Goal: Register for event/course

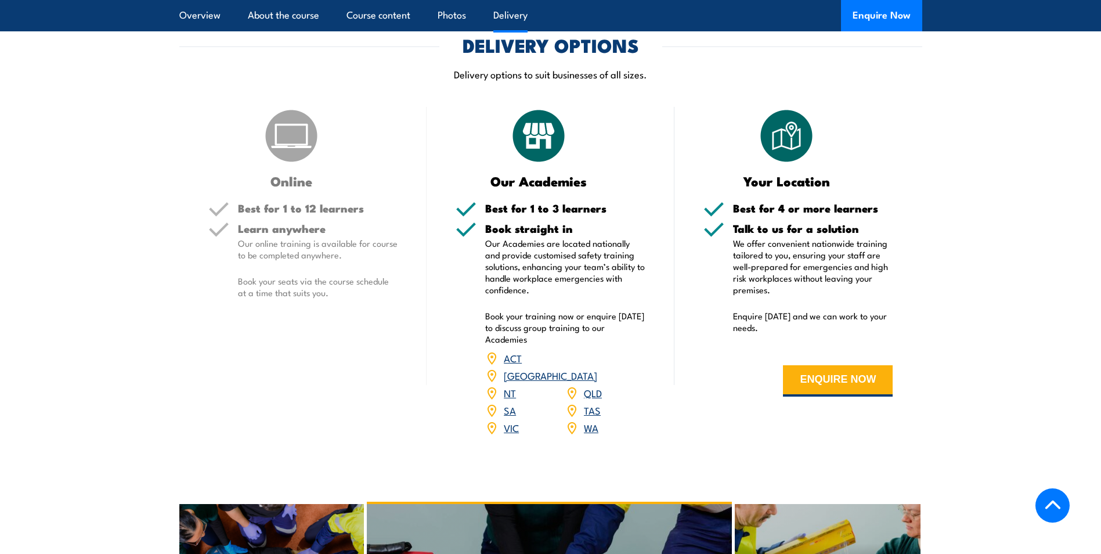
scroll to position [1393, 0]
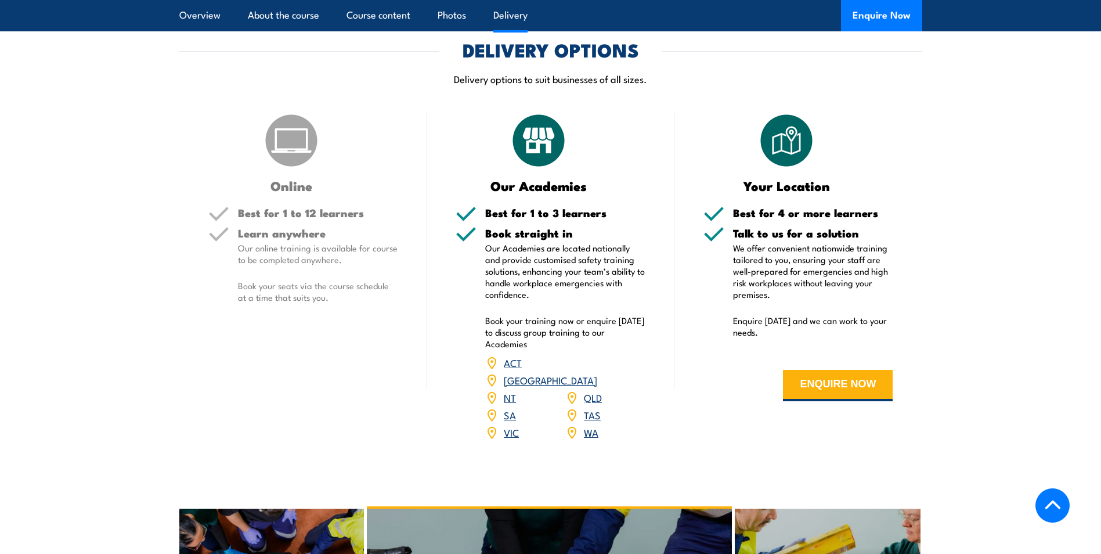
click at [514, 421] on link "SA" at bounding box center [510, 414] width 12 height 14
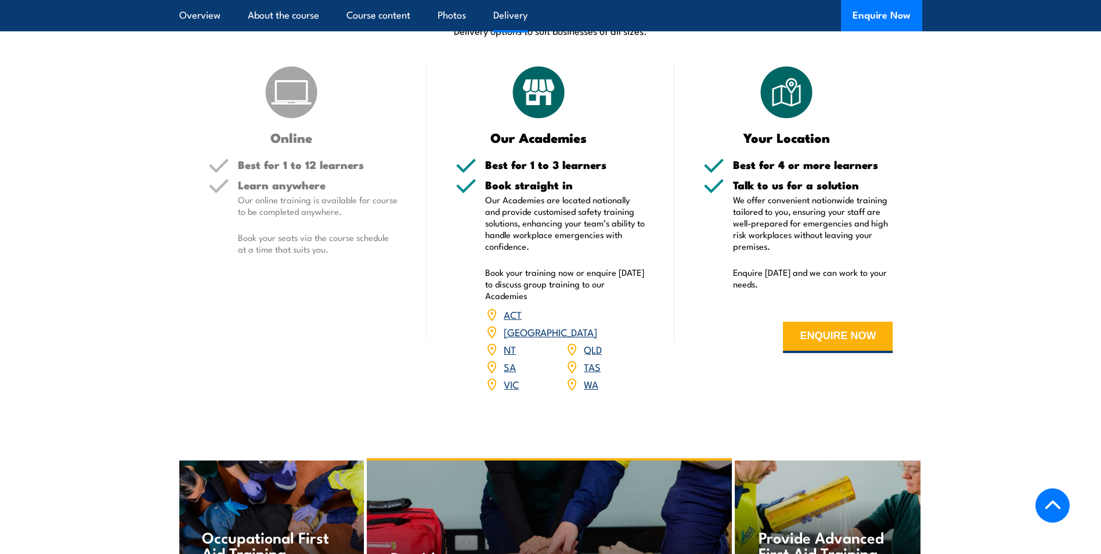
scroll to position [1451, 0]
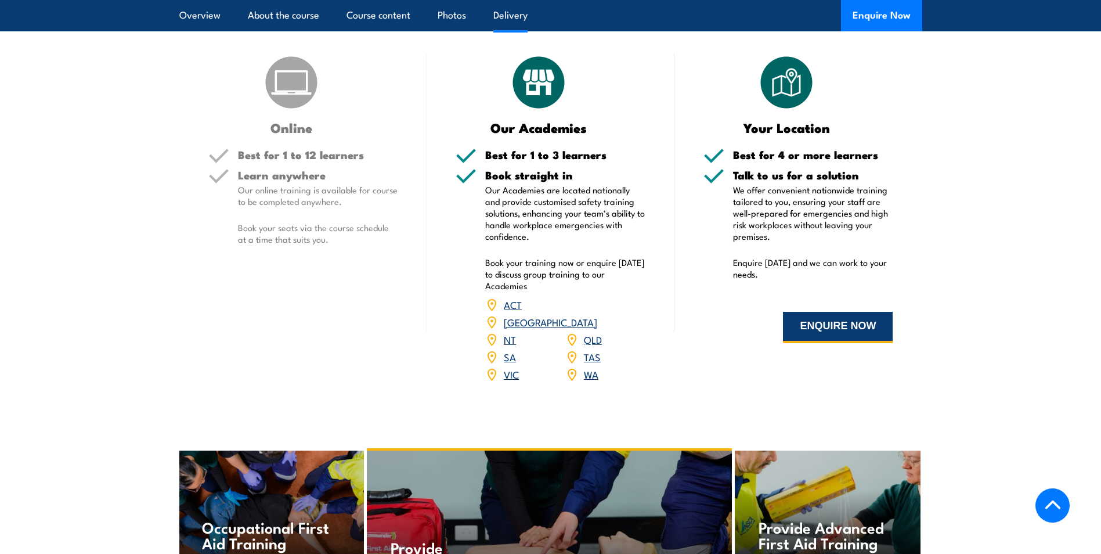
click at [825, 343] on button "ENQUIRE NOW" at bounding box center [838, 327] width 110 height 31
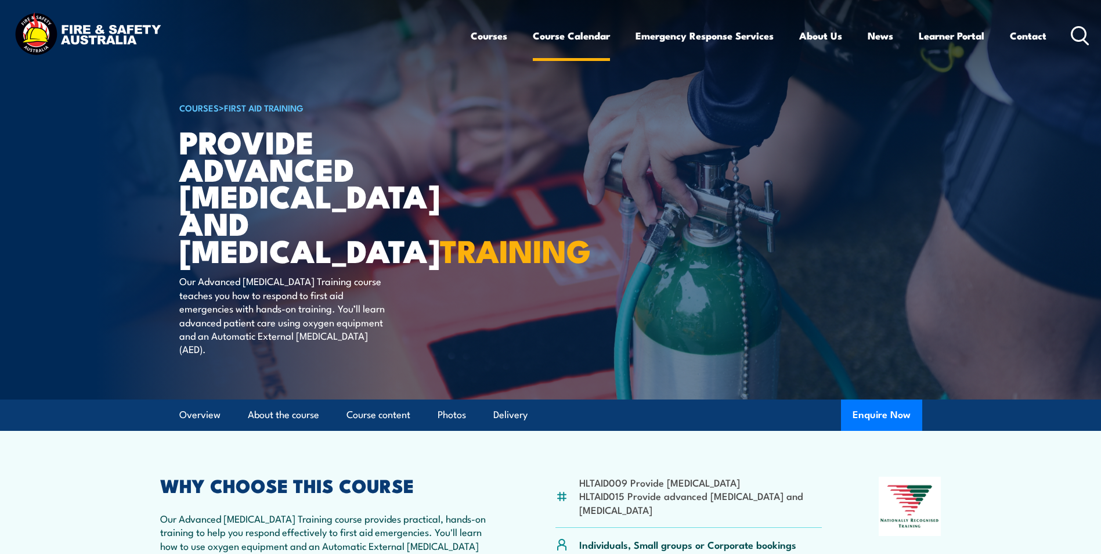
click at [559, 32] on link "Course Calendar" at bounding box center [571, 35] width 77 height 31
click at [492, 370] on article "COURSES > First Aid Training Provide Advanced Resuscitation and Oxygen Therapy …" at bounding box center [550, 199] width 743 height 399
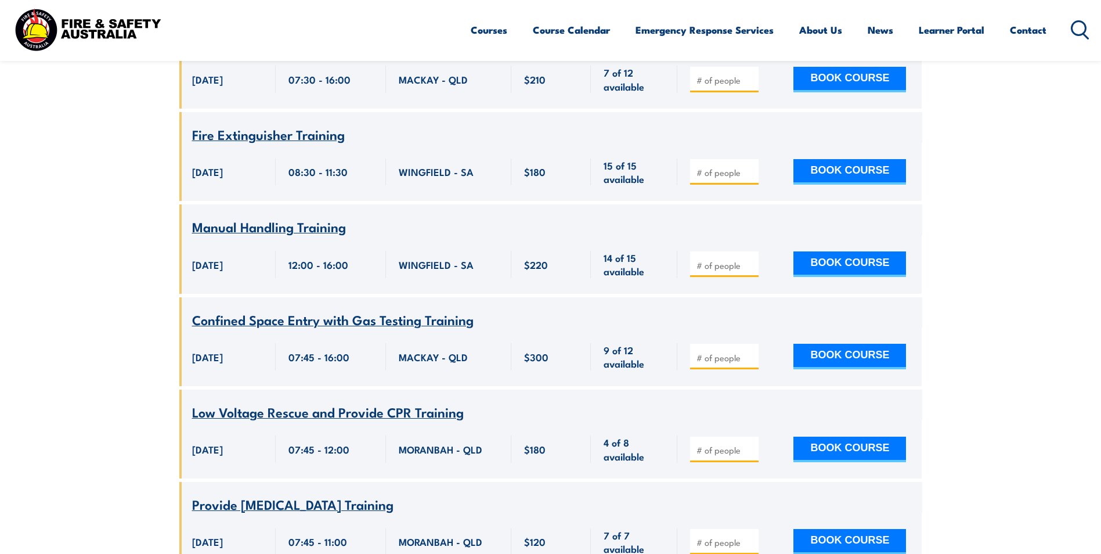
scroll to position [290, 0]
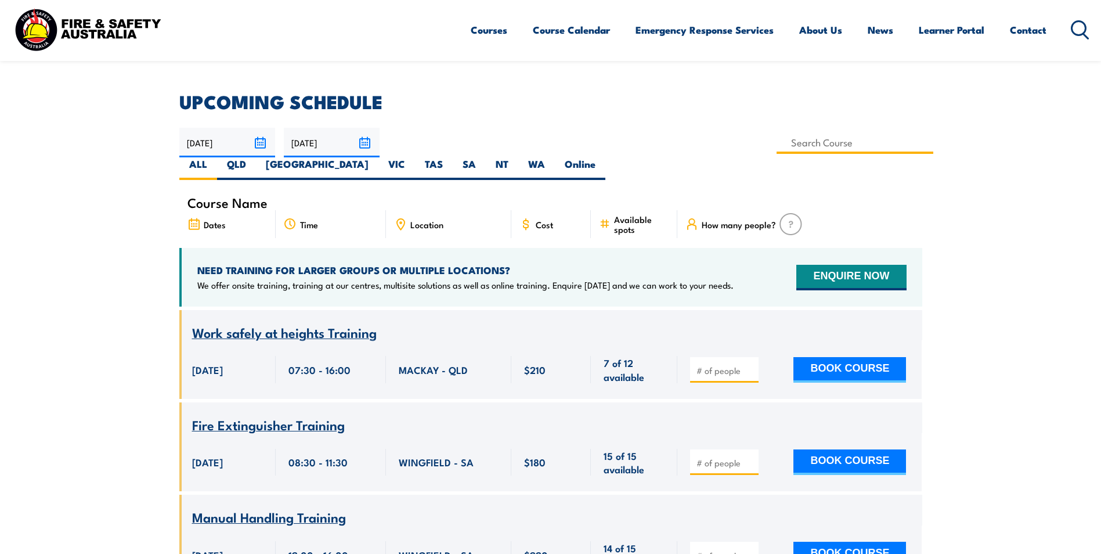
click at [776, 147] on input at bounding box center [854, 142] width 157 height 23
type input "Provide Advanced [MEDICAL_DATA] and [MEDICAL_DATA] Training"
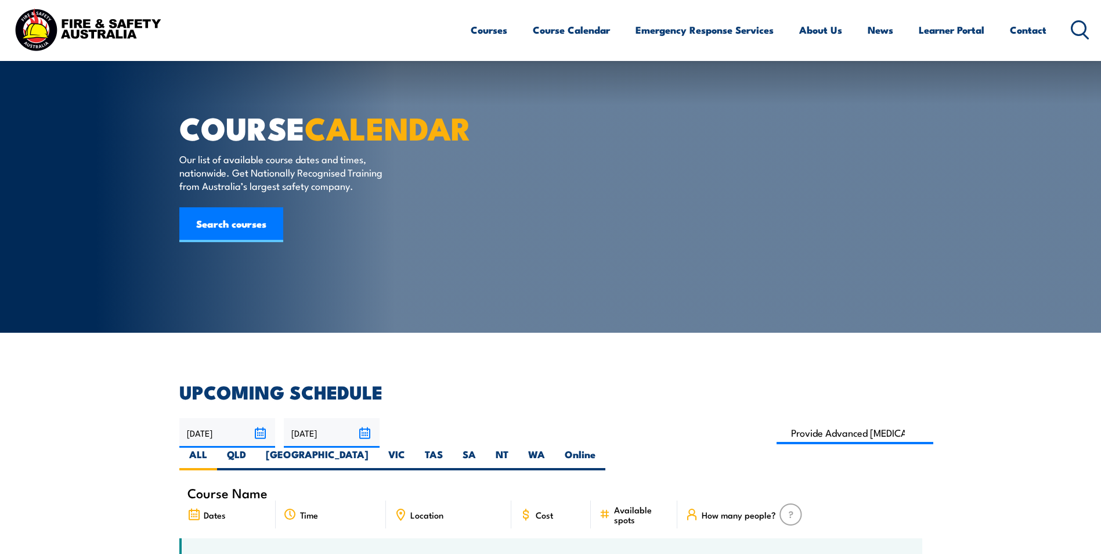
scroll to position [290, 0]
